Goal: Communication & Community: Answer question/provide support

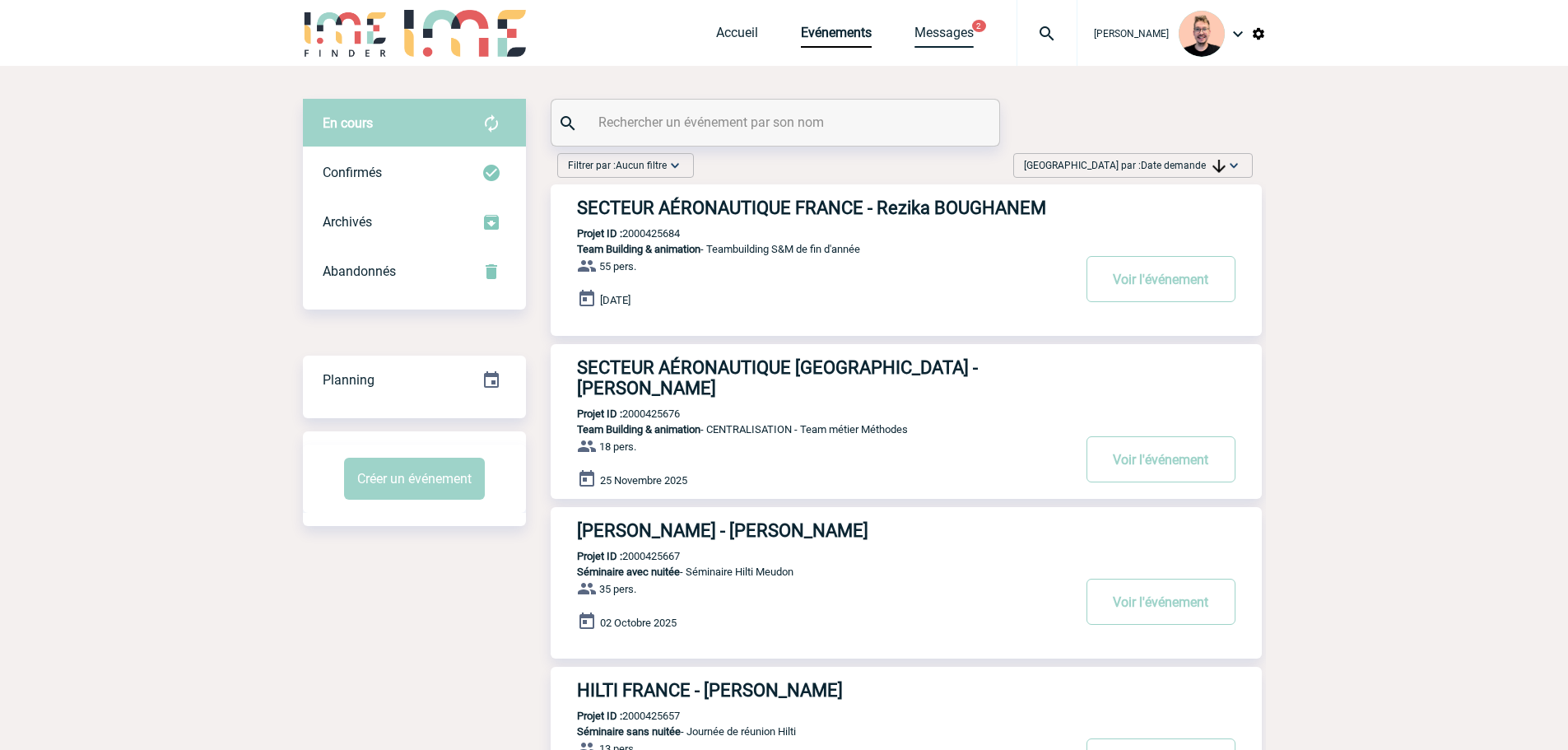
click at [923, 30] on link "Messages" at bounding box center [944, 36] width 59 height 23
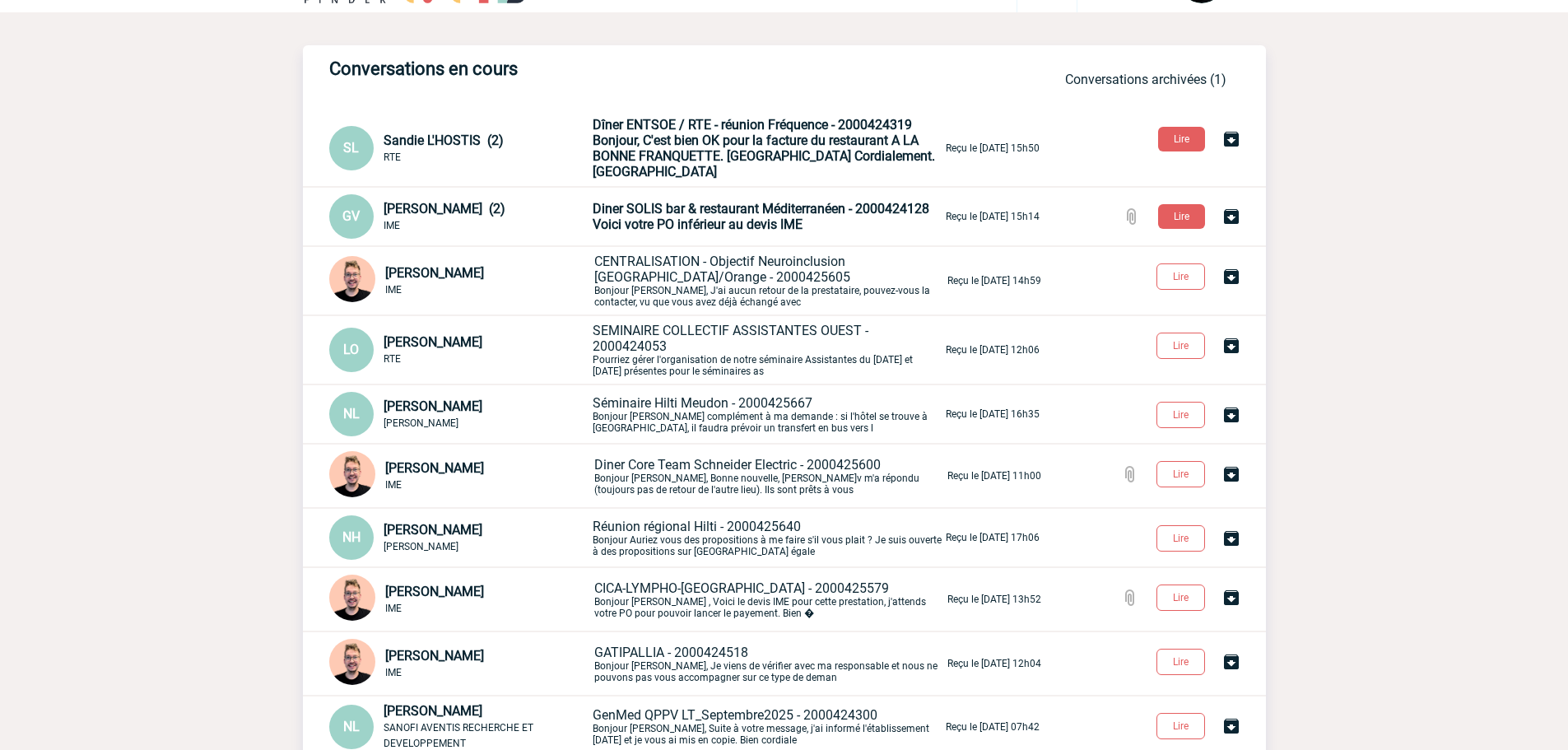
scroll to position [83, 0]
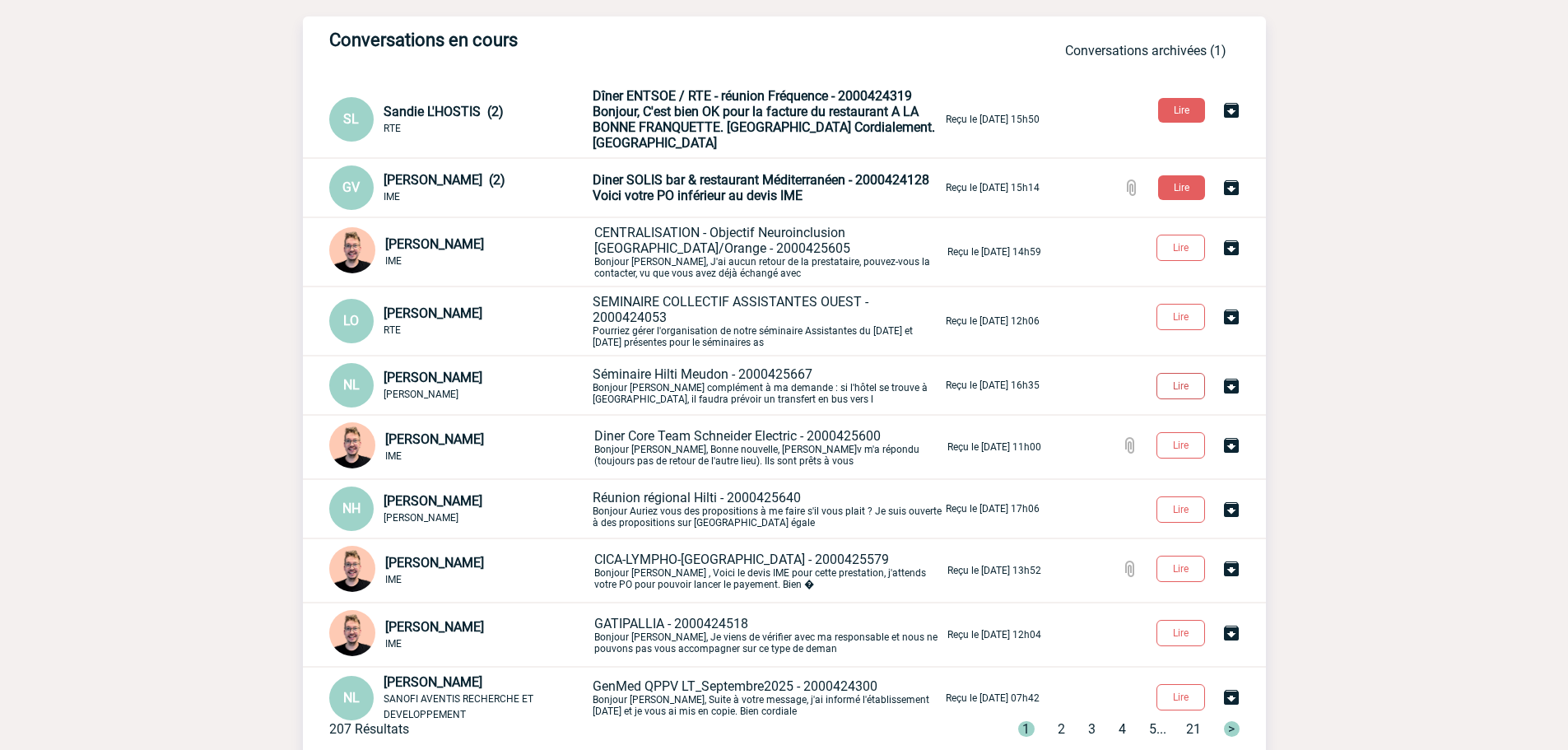
click at [1176, 373] on button "Lire" at bounding box center [1181, 385] width 49 height 26
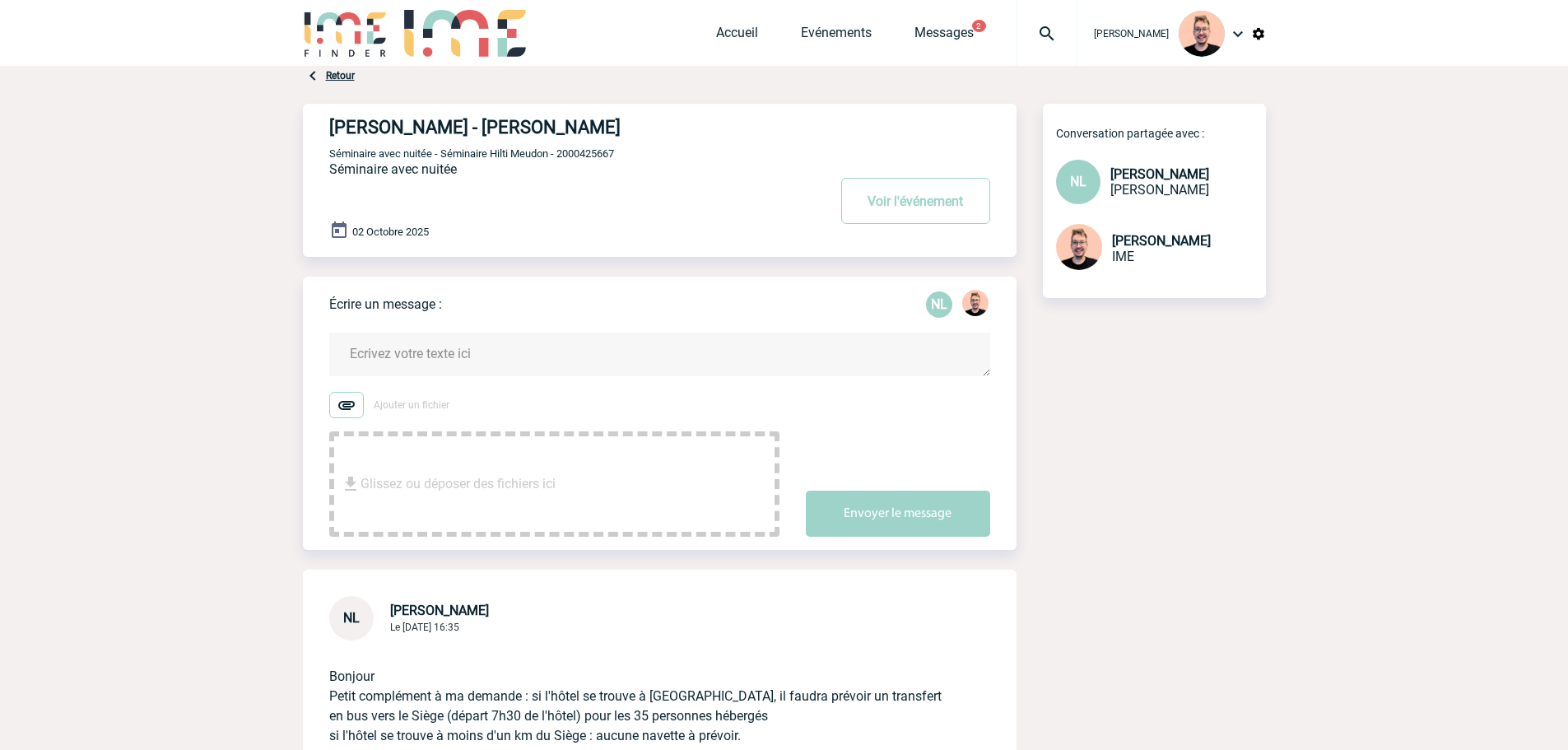
click at [579, 157] on span "Séminaire avec nuitée - Séminaire Hilti Meudon - 2000425667" at bounding box center [471, 153] width 285 height 13
copy span "2000425667"
